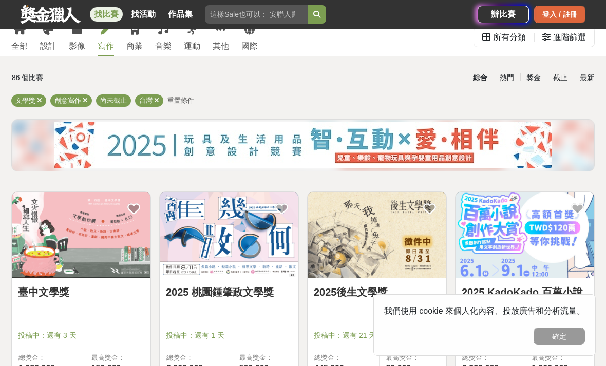
click at [560, 19] on div "登入 / 註冊" at bounding box center [559, 14] width 51 height 17
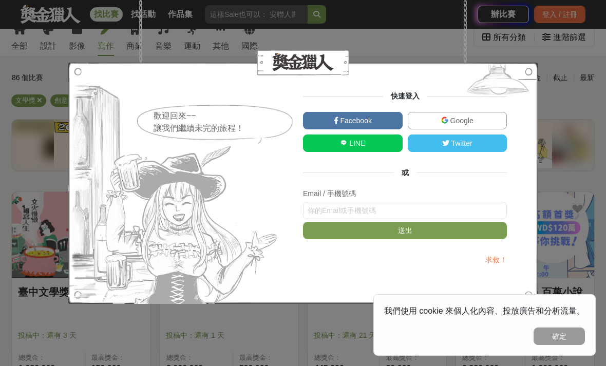
click at [474, 120] on link "Google" at bounding box center [458, 120] width 100 height 17
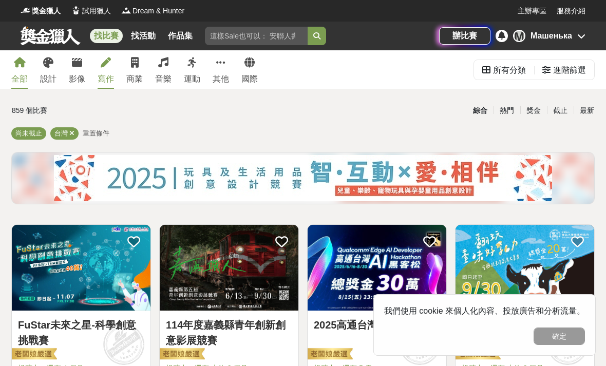
click at [112, 77] on div "寫作" at bounding box center [106, 79] width 16 height 12
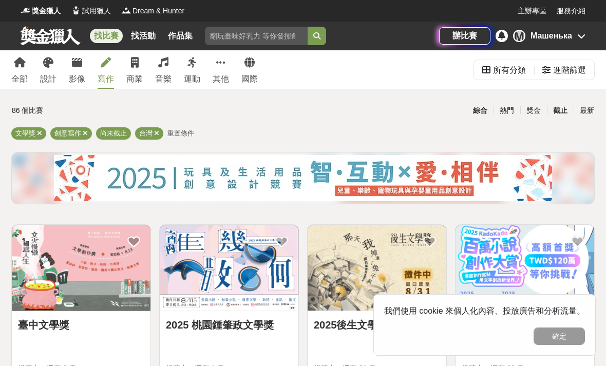
click at [561, 115] on div "截止" at bounding box center [560, 111] width 27 height 18
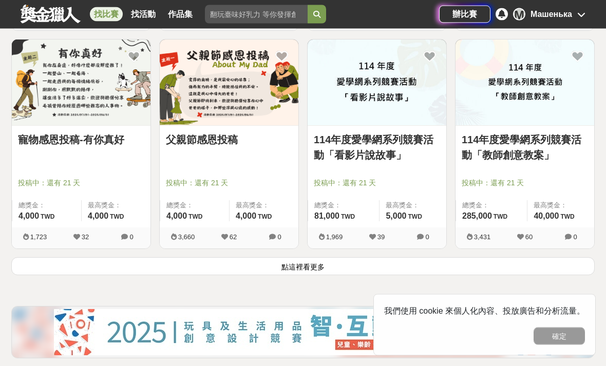
scroll to position [1277, 0]
click at [316, 270] on button "點這裡看更多" at bounding box center [303, 266] width 584 height 18
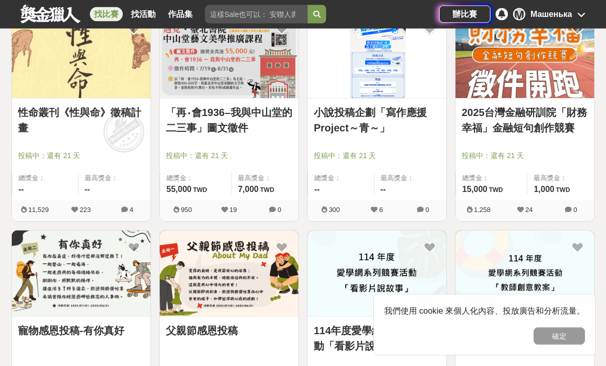
scroll to position [1081, 0]
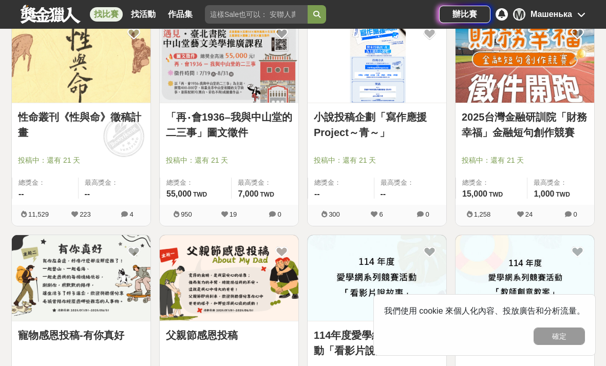
click at [251, 86] on img at bounding box center [229, 60] width 139 height 86
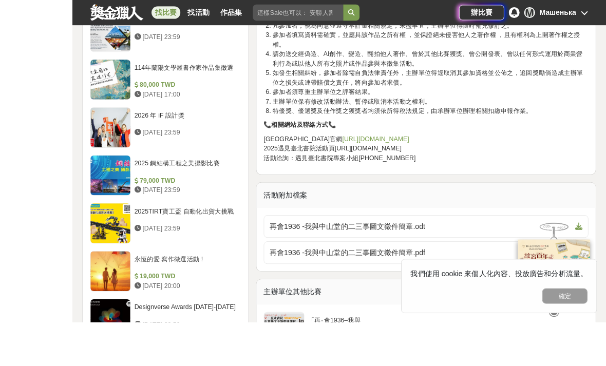
scroll to position [1184, 0]
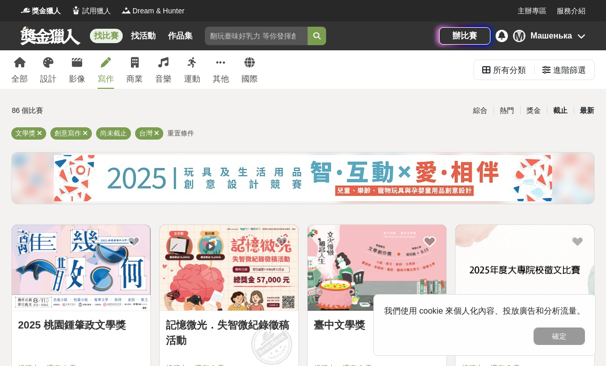
click at [590, 115] on div "最新" at bounding box center [587, 111] width 27 height 18
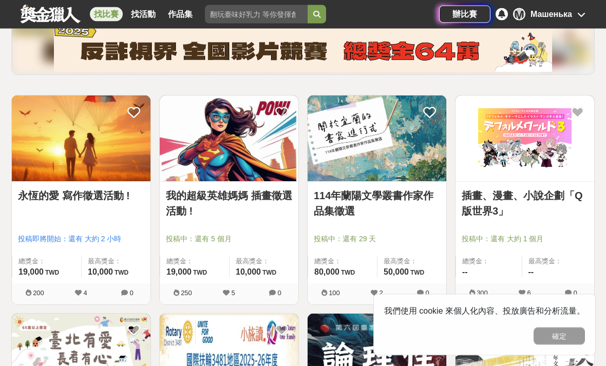
scroll to position [130, 0]
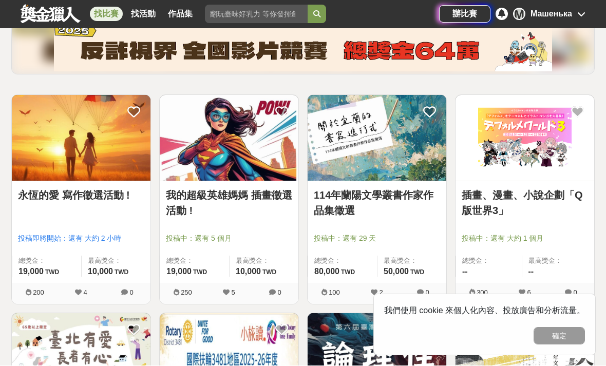
click at [228, 156] on img at bounding box center [229, 139] width 139 height 86
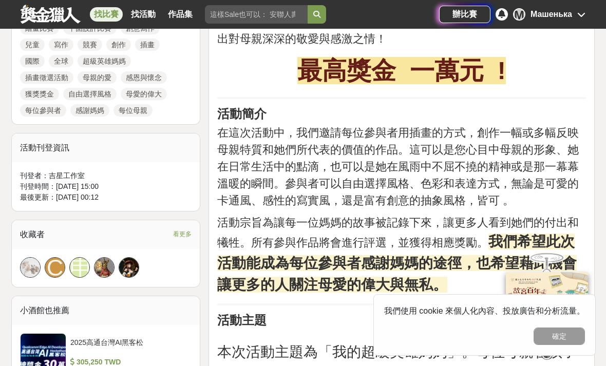
scroll to position [512, 0]
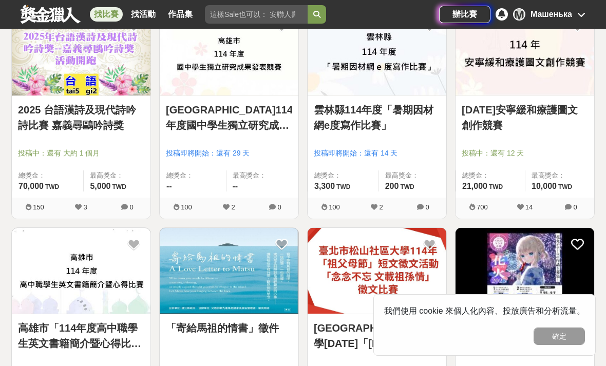
scroll to position [130, 0]
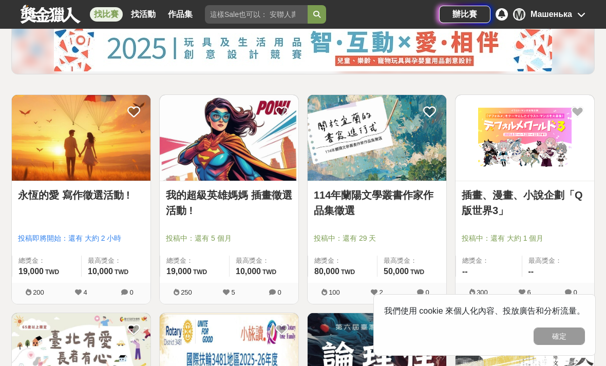
click at [533, 146] on img at bounding box center [525, 138] width 139 height 86
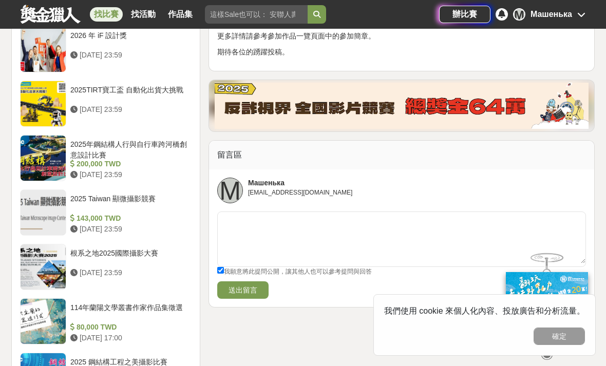
scroll to position [1048, 0]
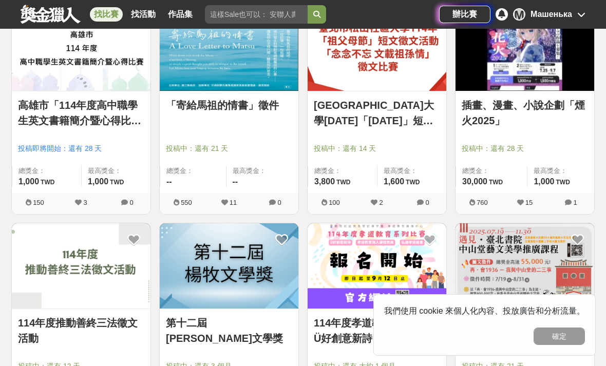
scroll to position [875, 0]
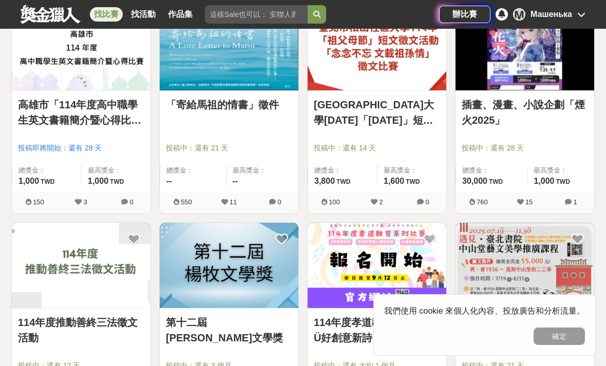
click at [543, 56] on img at bounding box center [525, 48] width 139 height 86
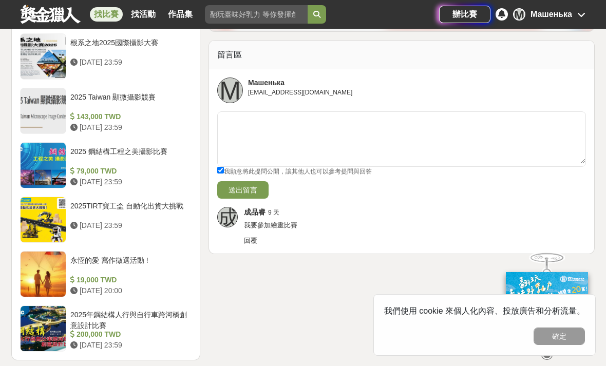
scroll to position [1163, 0]
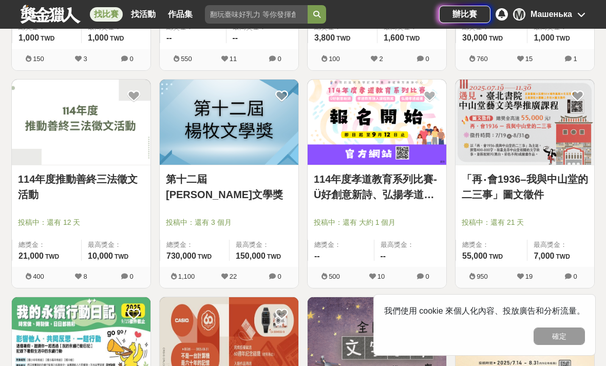
scroll to position [1021, 0]
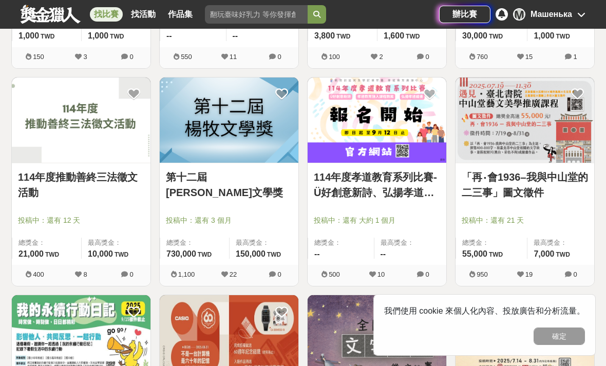
click at [195, 117] on img at bounding box center [229, 121] width 139 height 86
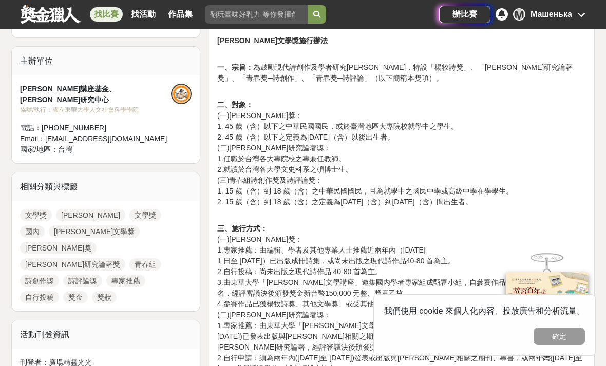
scroll to position [338, 0]
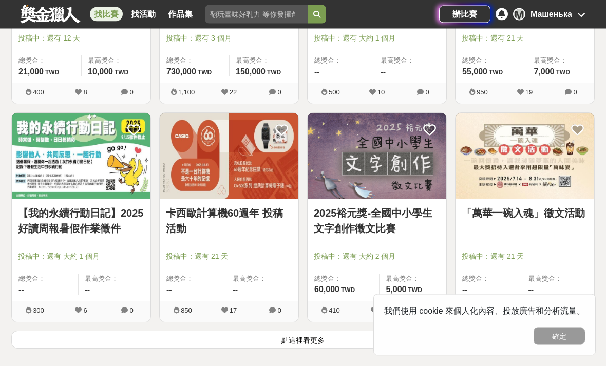
scroll to position [1203, 0]
click at [525, 154] on img at bounding box center [525, 156] width 139 height 86
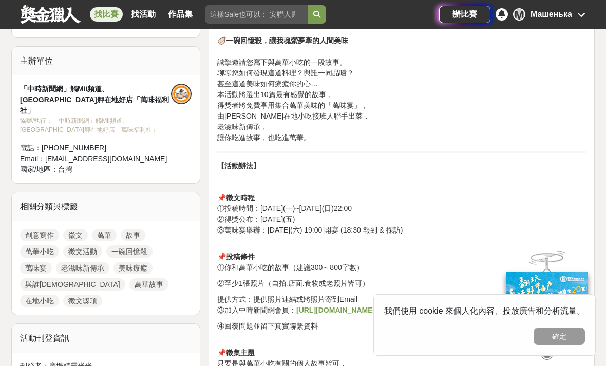
scroll to position [336, 0]
